Goal: Information Seeking & Learning: Check status

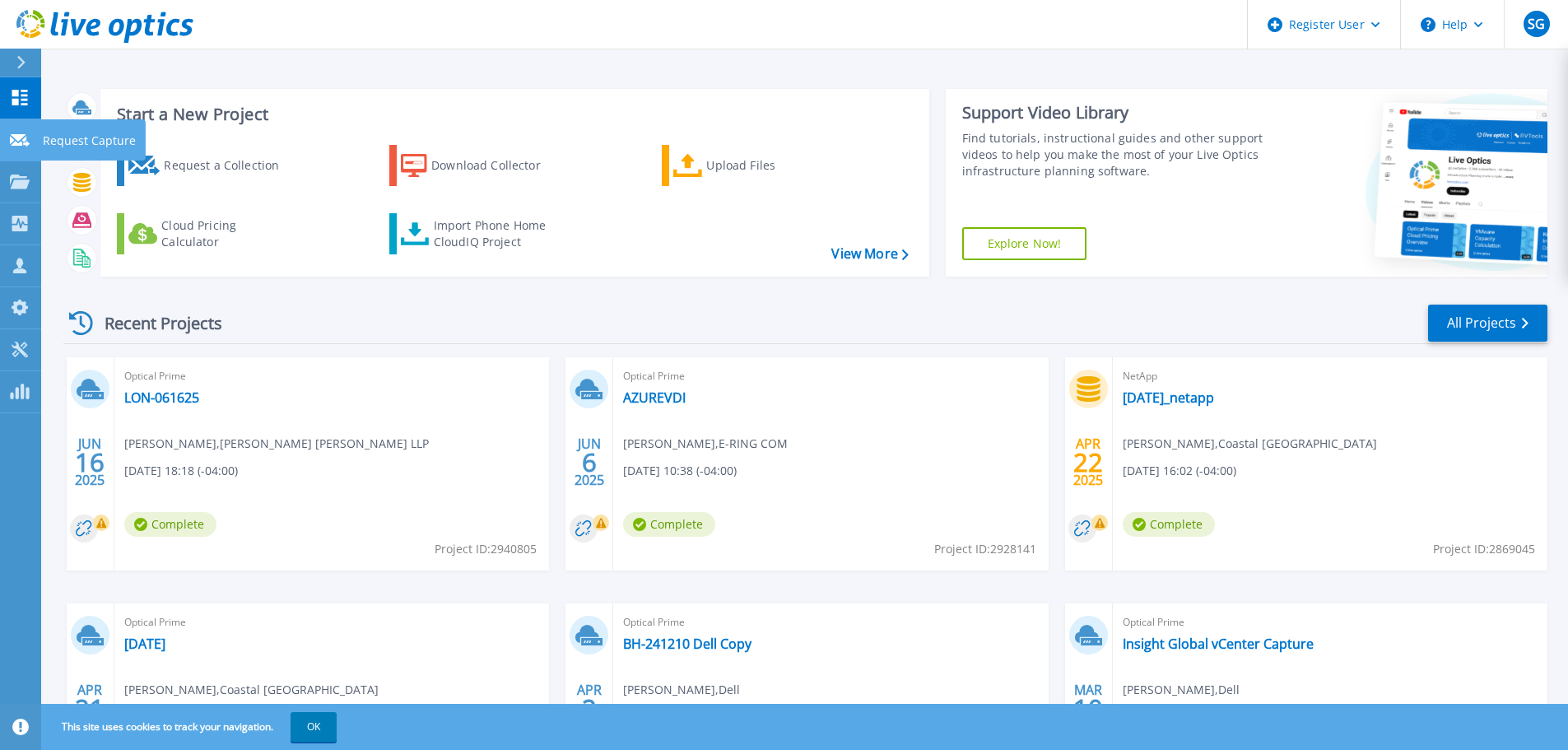
click at [15, 127] on link "Request Capture Request Capture" at bounding box center [20, 140] width 41 height 42
click at [27, 170] on link "Projects Projects" at bounding box center [20, 182] width 41 height 42
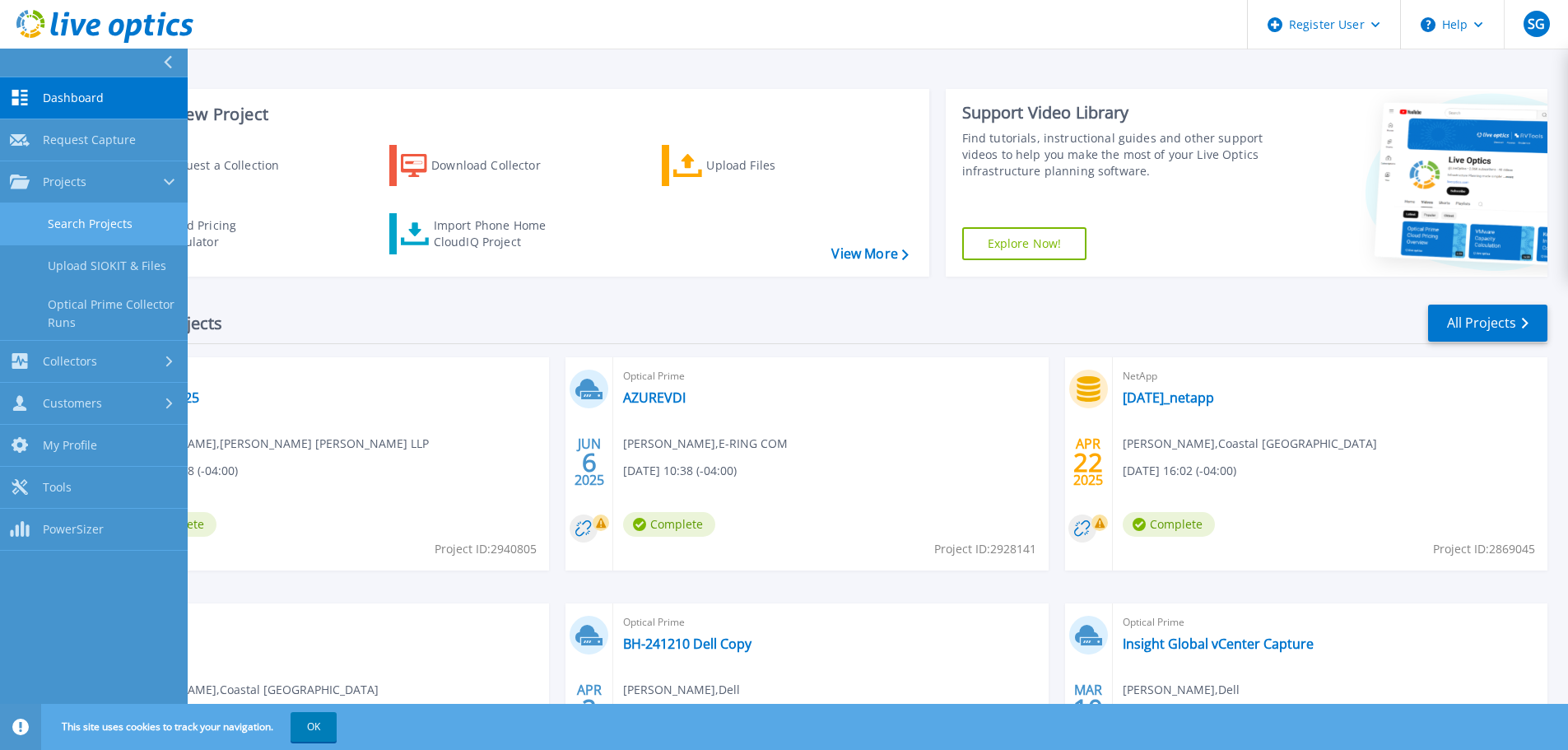
click at [40, 211] on link "Search Projects" at bounding box center [93, 223] width 188 height 42
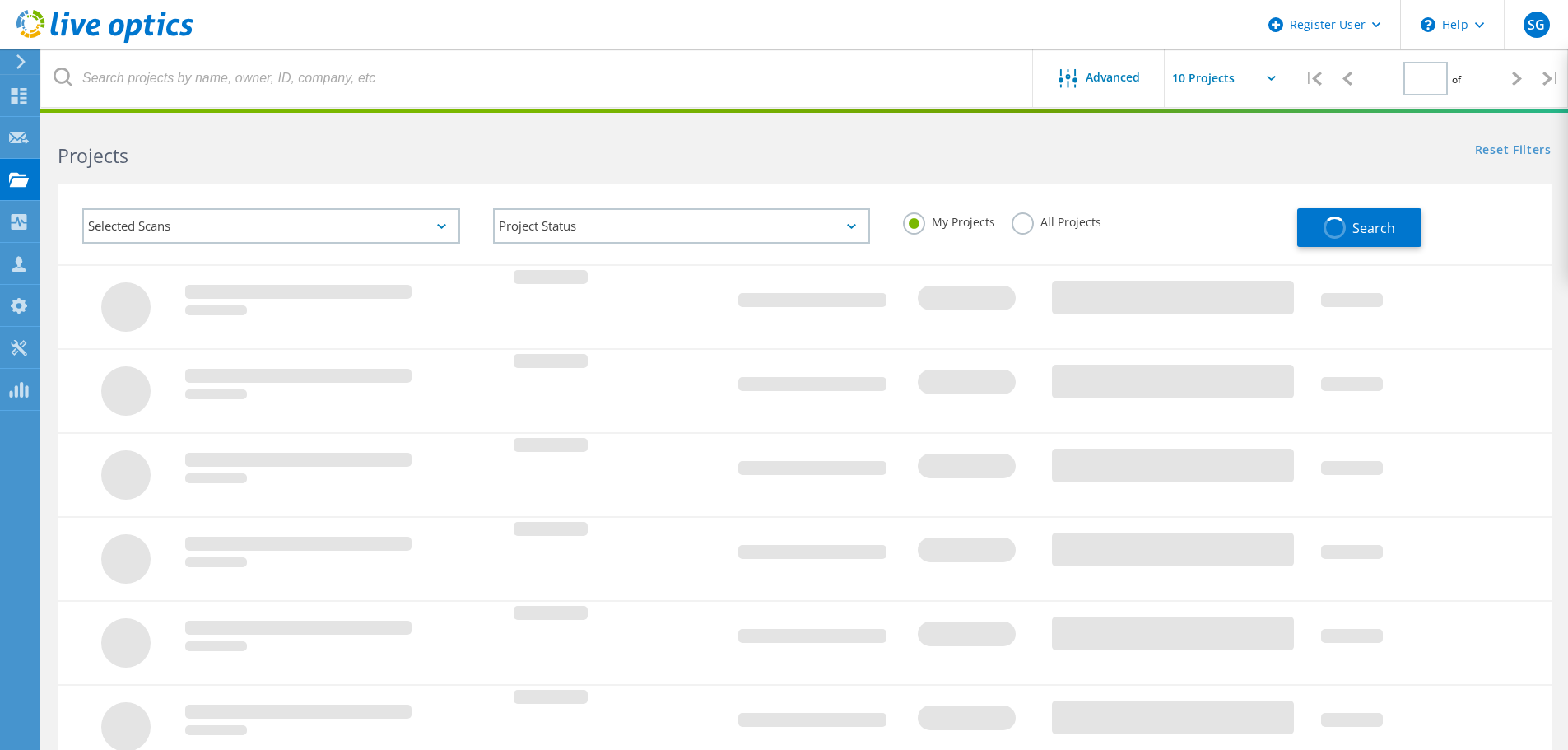
type input "1"
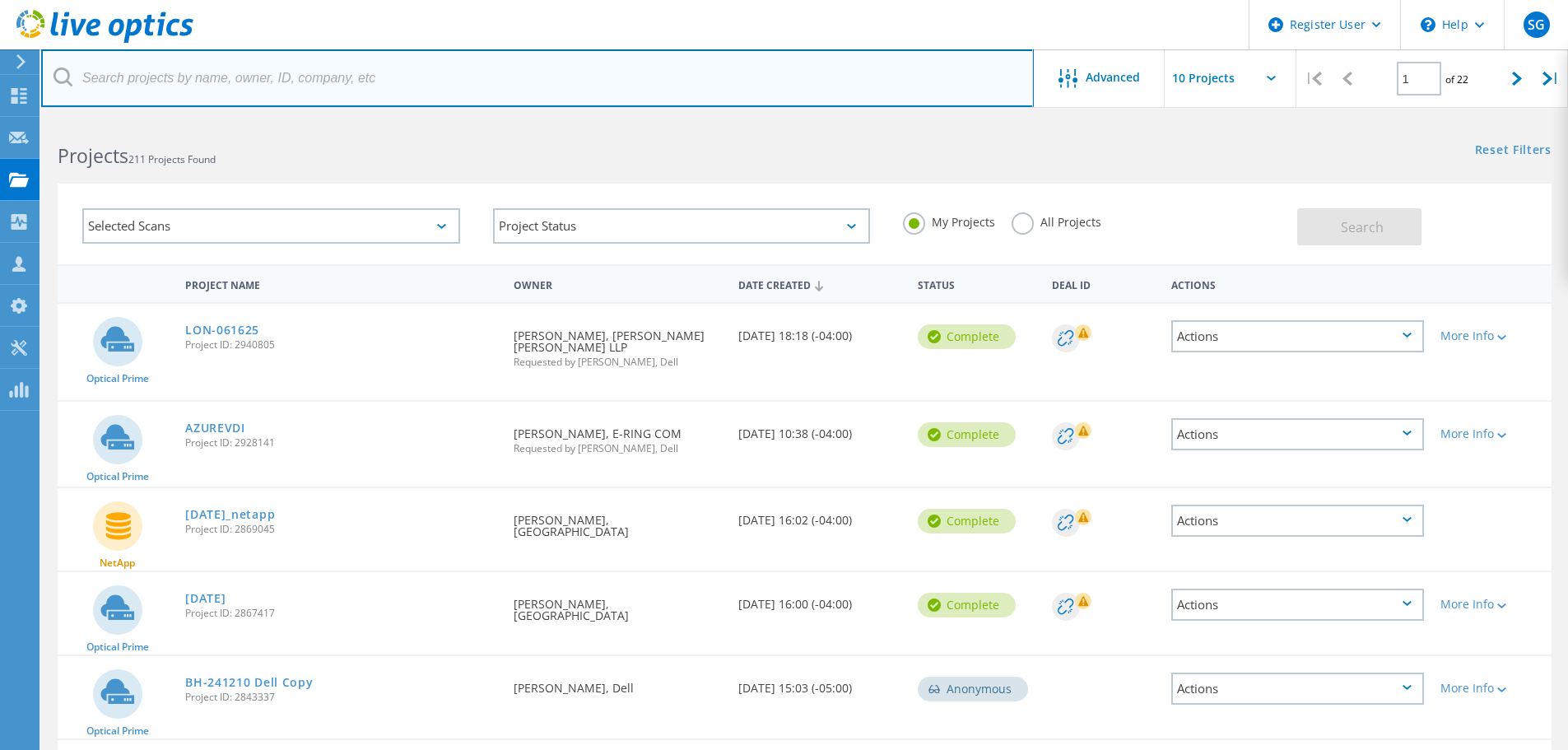
click at [288, 82] on input "text" at bounding box center [537, 78] width 992 height 58
type input "cody.tindall@halifax.org"
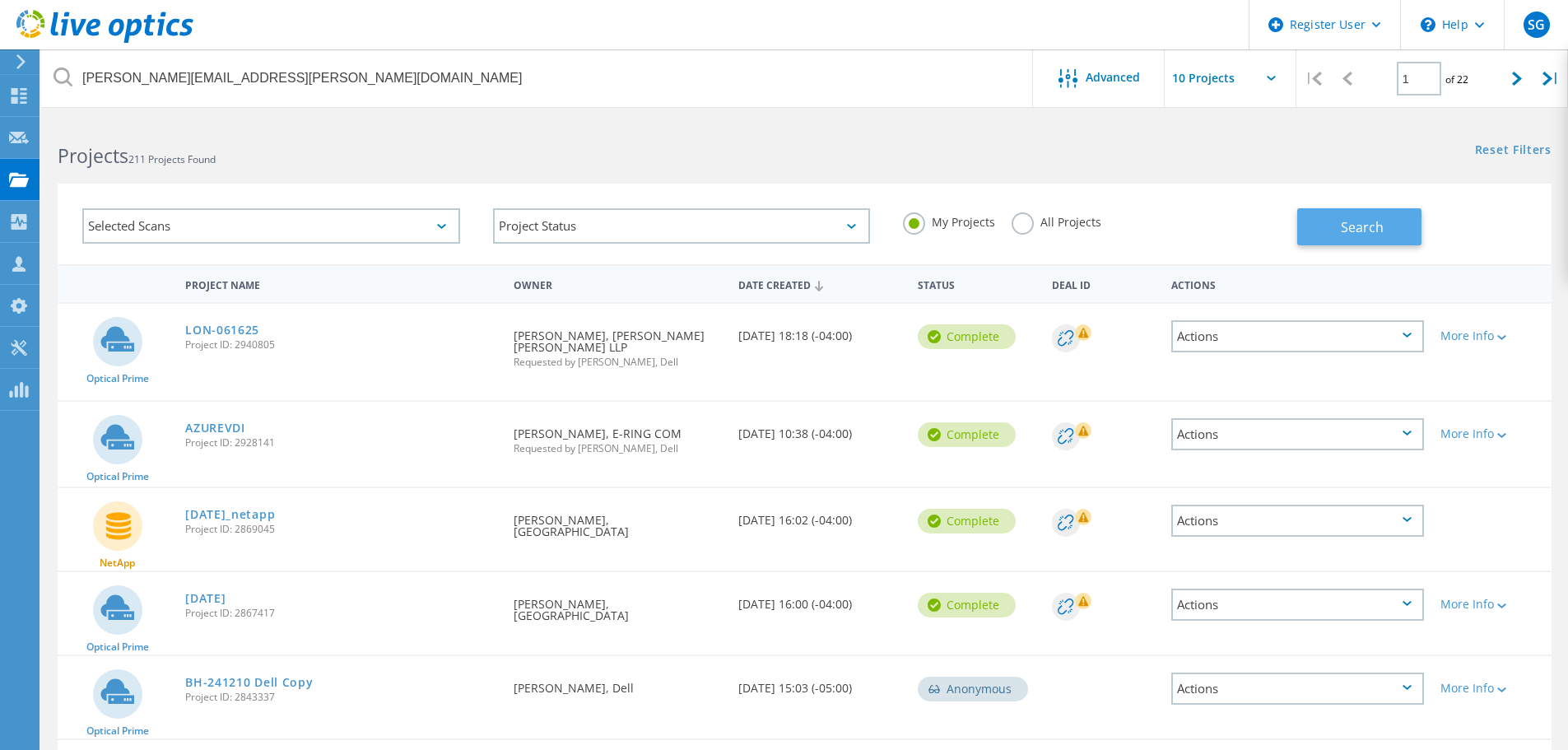
click at [1326, 229] on button "Search" at bounding box center [1359, 227] width 124 height 37
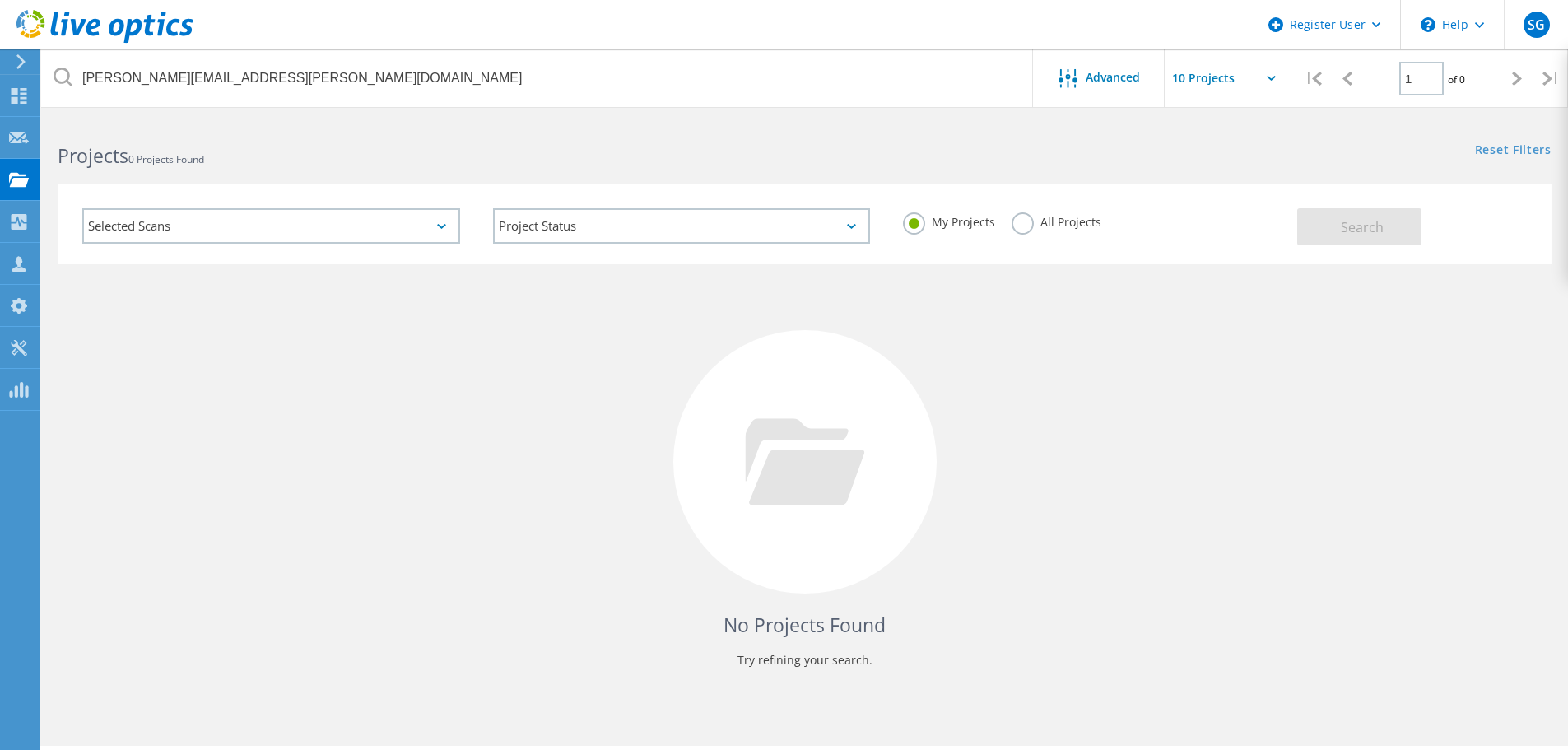
click at [1032, 223] on label "All Projects" at bounding box center [1057, 220] width 90 height 15
click at [0, 0] on input "All Projects" at bounding box center [0, 0] width 0 height 0
click at [1374, 228] on span "Search" at bounding box center [1363, 227] width 42 height 18
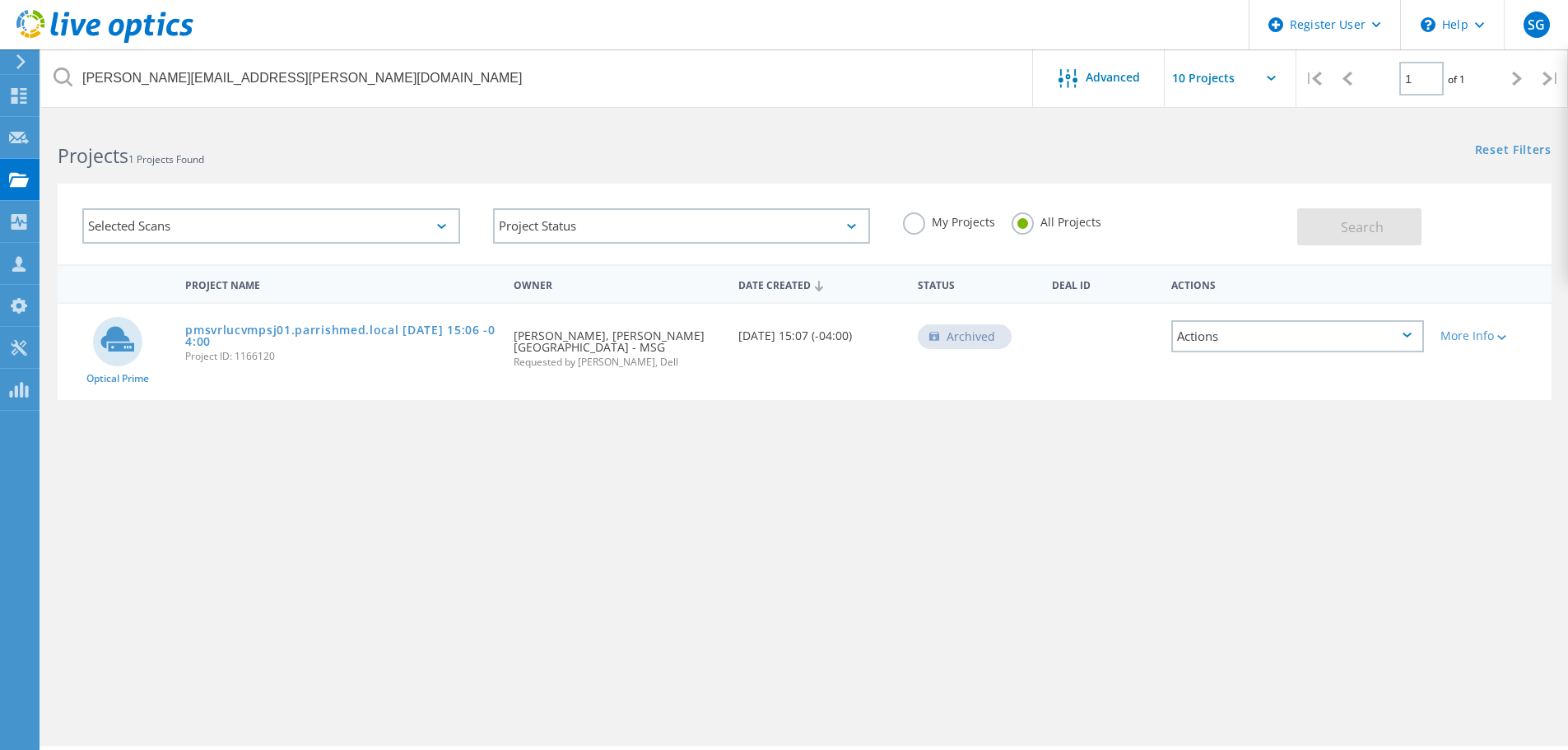
click at [555, 510] on div "Project Name Owner Date Created Status Deal Id Actions Optical Prime pmsvrlucvm…" at bounding box center [805, 478] width 1494 height 428
